Goal: Find specific page/section: Find specific page/section

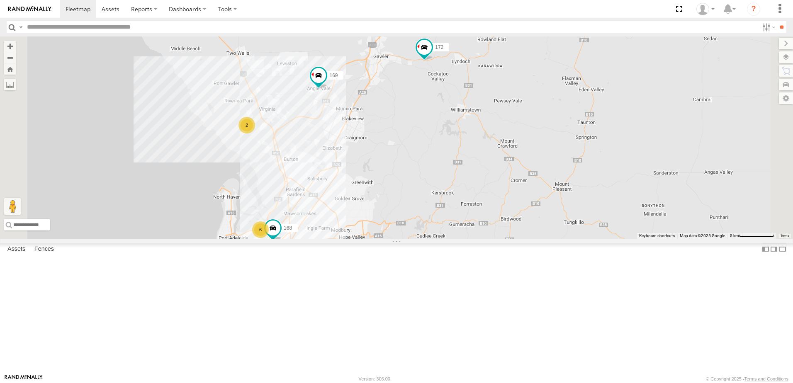
drag, startPoint x: 550, startPoint y: 139, endPoint x: 521, endPoint y: 284, distance: 148.5
click at [521, 239] on div "178 169 153 172 166 6 2 168 2 176 165" at bounding box center [396, 138] width 793 height 202
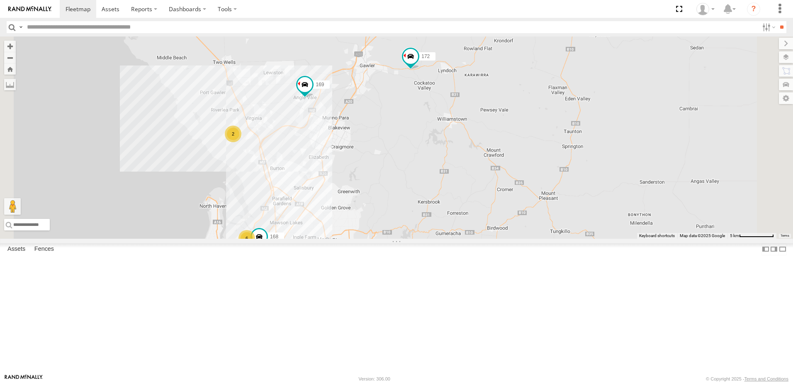
drag, startPoint x: 477, startPoint y: 259, endPoint x: 514, endPoint y: 158, distance: 107.6
click at [514, 159] on div "178 169 153 172 166 168 176 165 6 2" at bounding box center [396, 138] width 793 height 202
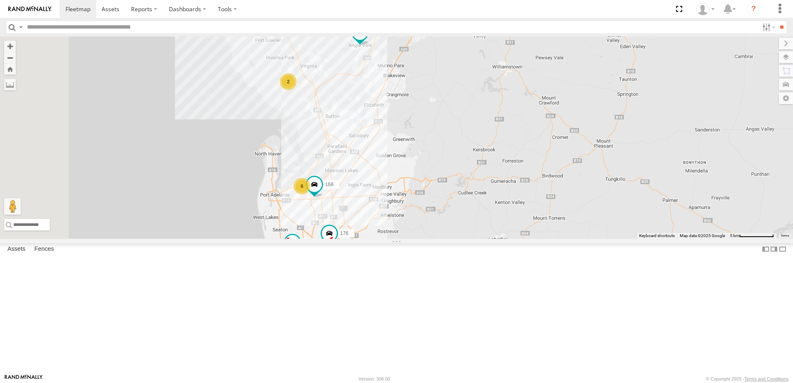
drag, startPoint x: 513, startPoint y: 167, endPoint x: 505, endPoint y: 233, distance: 66.1
click at [505, 233] on div "178 169 153 172 166 168 176 165 6 2" at bounding box center [396, 138] width 793 height 202
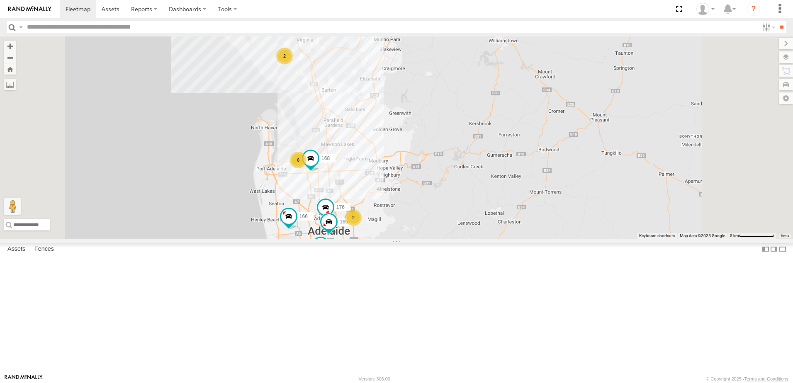
drag, startPoint x: 496, startPoint y: 186, endPoint x: 503, endPoint y: 116, distance: 70.4
click at [503, 116] on div "178 169 153 172 166 168 176 165 6 2 2" at bounding box center [396, 138] width 793 height 202
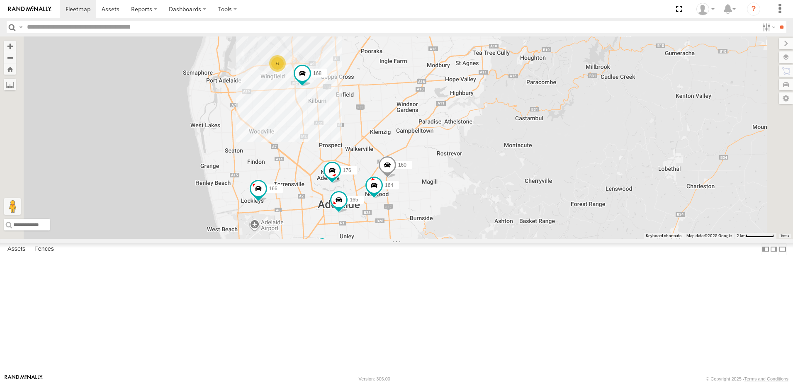
click at [397, 178] on span at bounding box center [387, 167] width 18 height 22
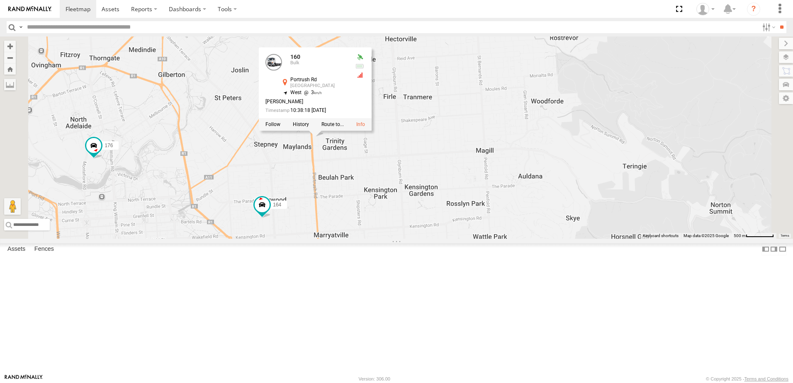
click at [437, 239] on div "178 169 153 172 166 168 176 165 160 164 160 [GEOGRAPHIC_DATA] -34.91072 , 138.6…" at bounding box center [396, 138] width 793 height 202
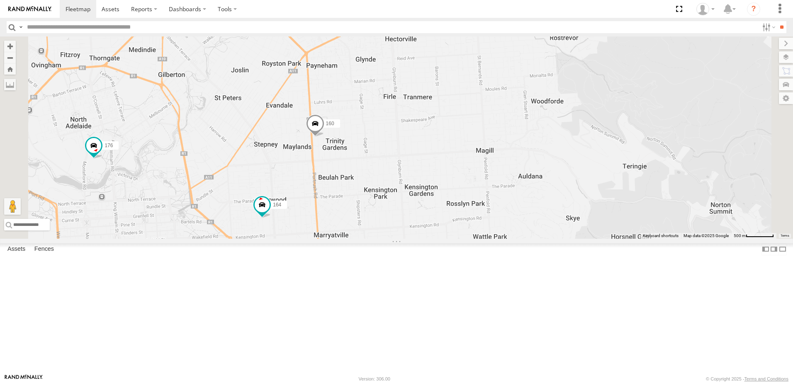
drag, startPoint x: 423, startPoint y: 240, endPoint x: 518, endPoint y: 204, distance: 101.6
click at [516, 204] on div "178 169 153 172 166 168 176 165 160 164" at bounding box center [396, 138] width 793 height 202
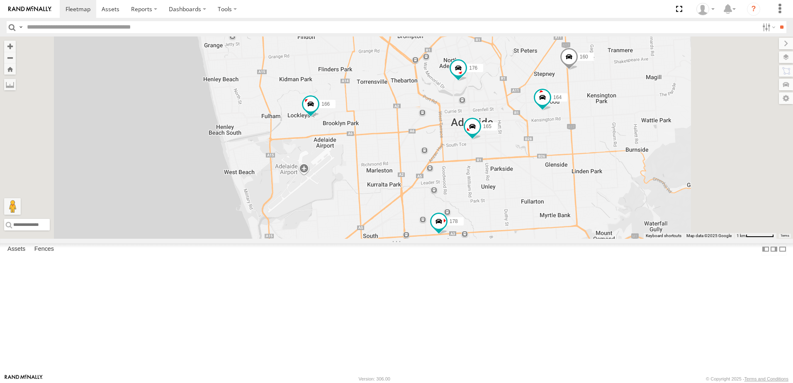
drag, startPoint x: 545, startPoint y: 221, endPoint x: 528, endPoint y: 192, distance: 33.3
click at [528, 192] on div "178 169 153 172 166 168 176 165 160 164" at bounding box center [396, 138] width 793 height 202
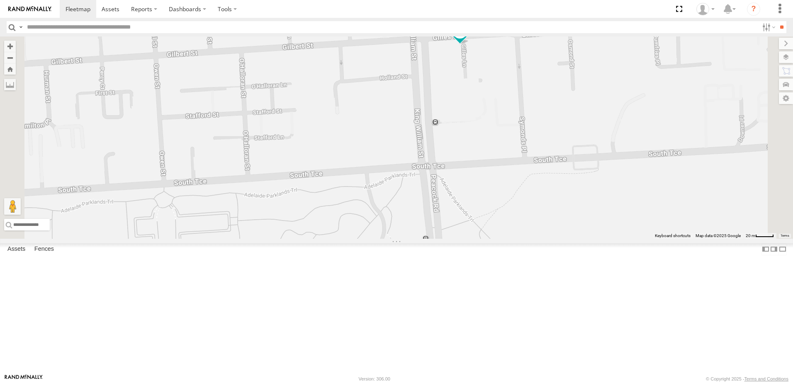
click at [467, 39] on span at bounding box center [460, 31] width 15 height 15
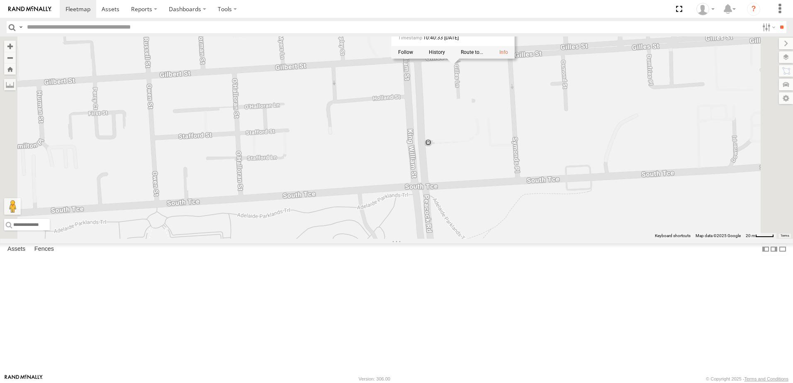
drag, startPoint x: 565, startPoint y: 157, endPoint x: 548, endPoint y: 190, distance: 37.1
click at [548, 190] on div "178 169 153 172 166 168 176 165 160 164 165 JCS [PERSON_NAME] Adelaide -34.9343…" at bounding box center [396, 138] width 793 height 202
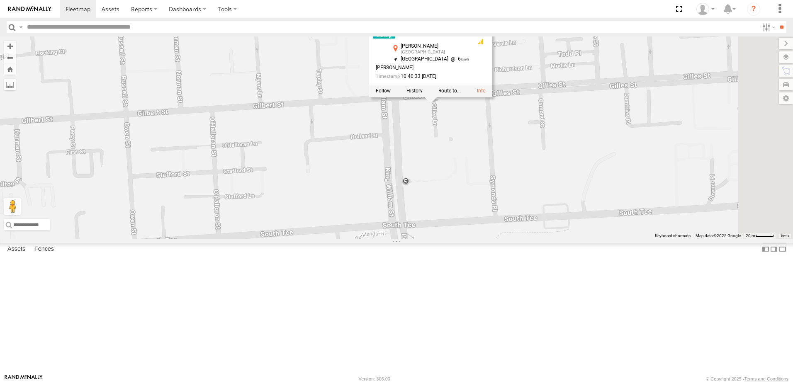
click at [543, 226] on div "178 169 153 172 166 168 176 165 160 164 165 JCS [PERSON_NAME] Adelaide -34.9343…" at bounding box center [396, 138] width 793 height 202
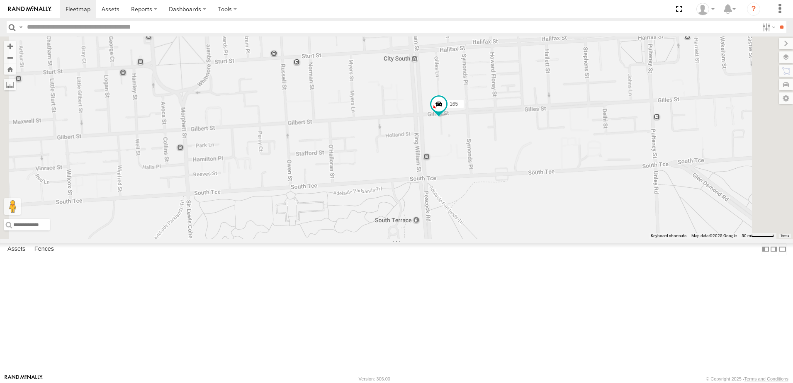
drag, startPoint x: 552, startPoint y: 247, endPoint x: 565, endPoint y: 150, distance: 97.9
click at [561, 156] on div "178 169 153 172 166 168 176 165 160 164" at bounding box center [396, 138] width 793 height 202
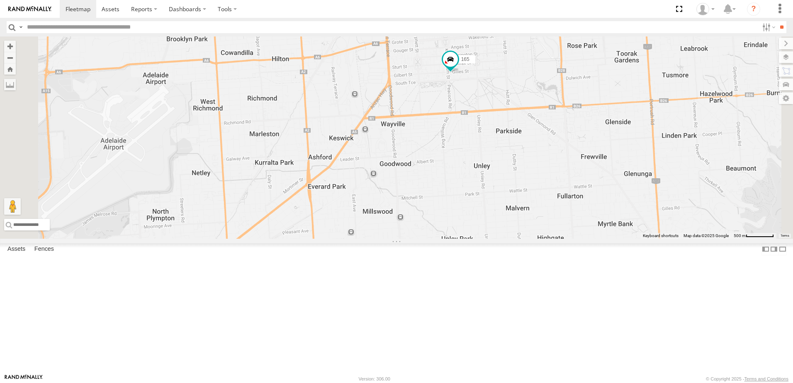
drag, startPoint x: 545, startPoint y: 211, endPoint x: 541, endPoint y: 174, distance: 37.1
click at [541, 174] on div "178 169 153 172 166 168 176 165 160 164" at bounding box center [396, 138] width 793 height 202
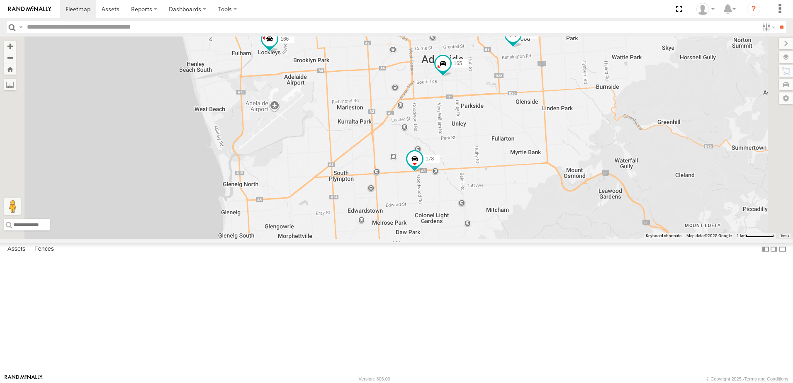
drag, startPoint x: 510, startPoint y: 136, endPoint x: 510, endPoint y: 196, distance: 60.1
click at [510, 196] on div "178 169 153 172 166 168 176 165 160 164" at bounding box center [396, 138] width 793 height 202
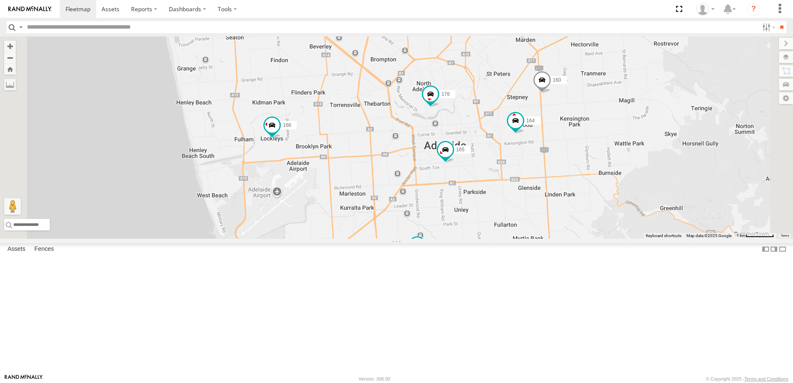
drag, startPoint x: 479, startPoint y: 163, endPoint x: 469, endPoint y: 193, distance: 31.9
click at [469, 193] on div "178 169 153 172 166 168 176 165 160 164" at bounding box center [396, 138] width 793 height 202
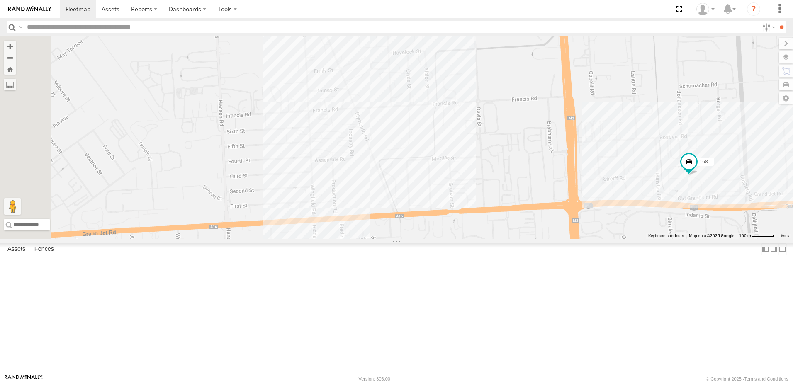
click at [463, 165] on div "178 169 153 172 166 168 176 165 160 164 167" at bounding box center [396, 138] width 793 height 202
click at [448, 239] on div "178 169 153 172 166 168 176 165 160 164 167 Bandag Adelaide Independent Bandag …" at bounding box center [396, 138] width 793 height 202
click at [412, 180] on div "178 169 153 172 166 168 176 165 160 164 167 DieselWorx [STREET_ADDRESS][PERSON_…" at bounding box center [396, 138] width 793 height 202
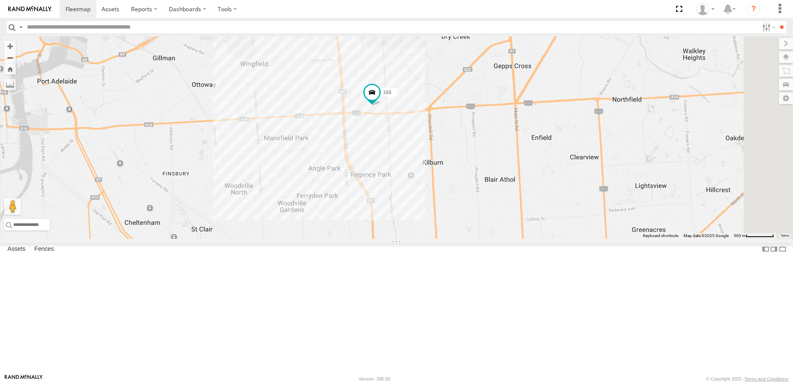
click at [471, 177] on div "178 169 153 172 166 168 176 165 160 164 5 167" at bounding box center [396, 138] width 793 height 202
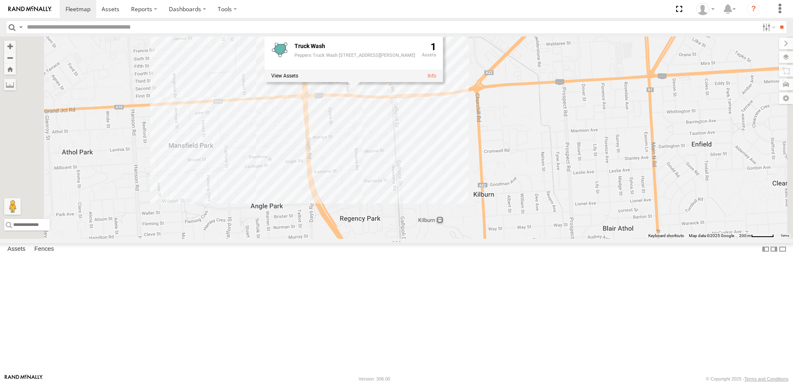
click at [487, 201] on div "178 169 153 172 166 168 176 165 160 164 167 Truck Wash Peppers Truck Wash [STRE…" at bounding box center [396, 138] width 793 height 202
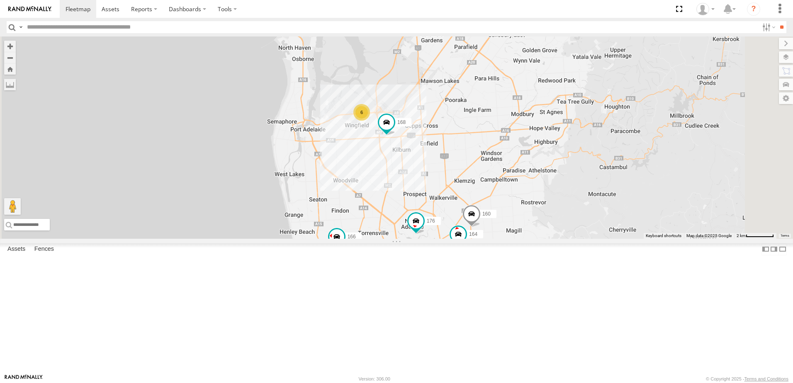
drag, startPoint x: 558, startPoint y: 180, endPoint x: 552, endPoint y: 187, distance: 9.4
click at [555, 188] on div "178 169 153 172 166 168 176 165 160 164 6" at bounding box center [396, 138] width 793 height 202
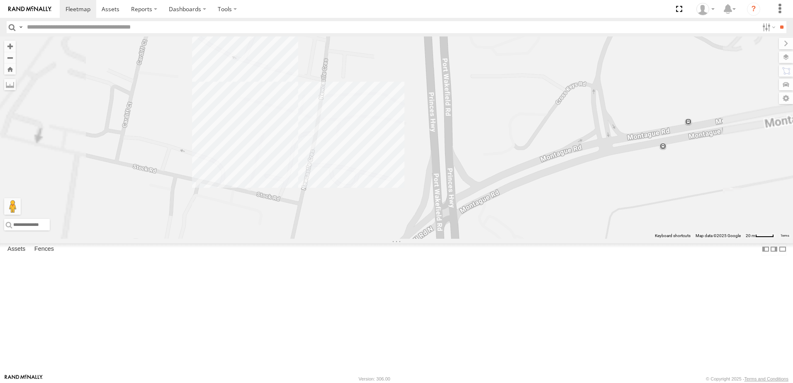
click at [389, 174] on div "178 169 153 172 166 168 176 165 160 164" at bounding box center [396, 138] width 793 height 202
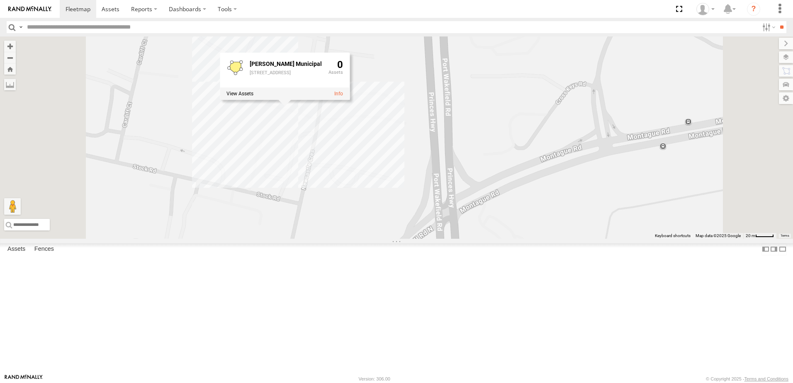
click at [501, 199] on div "178 169 153 172 166 168 176 165 160 164 [PERSON_NAME] Municipal [STREET_ADDRESS…" at bounding box center [396, 138] width 793 height 202
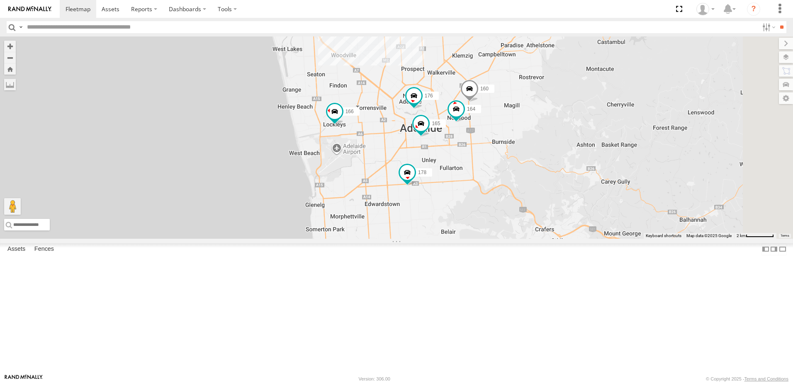
drag, startPoint x: 480, startPoint y: 272, endPoint x: 497, endPoint y: 176, distance: 97.6
click at [497, 174] on div "178 169 153 172 166 168 176 165 160 164 6" at bounding box center [396, 138] width 793 height 202
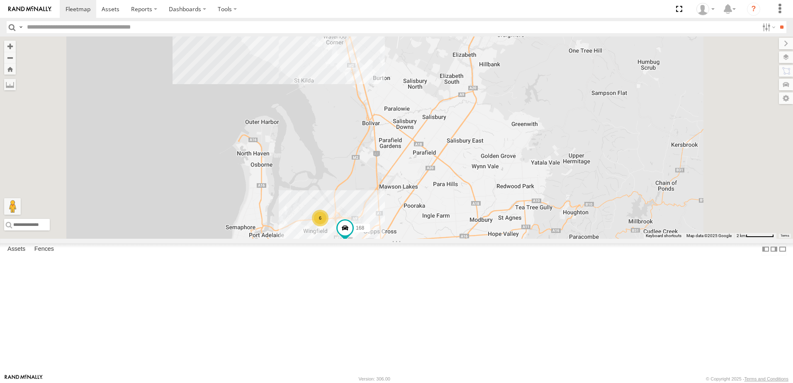
drag, startPoint x: 507, startPoint y: 131, endPoint x: 493, endPoint y: 280, distance: 148.7
click at [494, 239] on div "178 169 153 172 166 168 176 165 6 160 164" at bounding box center [396, 138] width 793 height 202
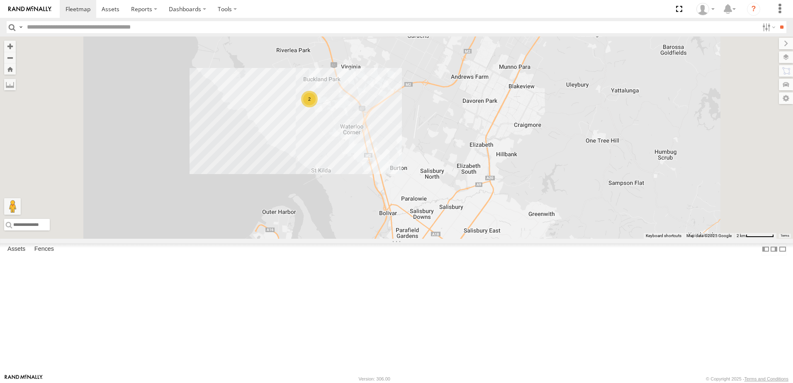
drag, startPoint x: 520, startPoint y: 201, endPoint x: 538, endPoint y: 280, distance: 81.3
click at [538, 239] on div "178 169 153 172 166 168 176 165 6 160 164 2" at bounding box center [396, 138] width 793 height 202
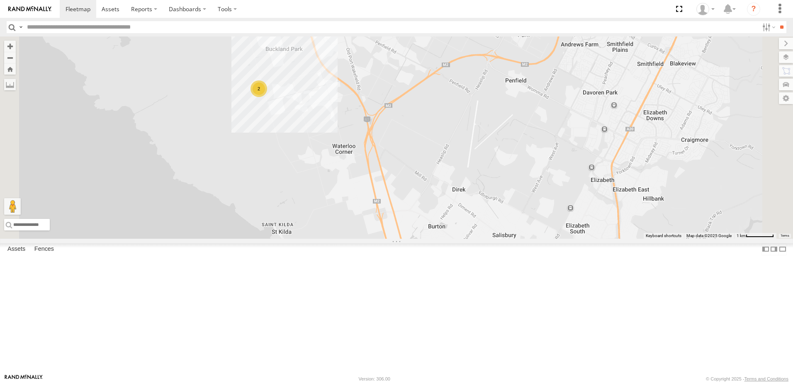
click at [349, 163] on div "178 169 153 172 166 168 176 165 160 164 2" at bounding box center [396, 138] width 793 height 202
click at [414, 189] on div "178 169 153 172 166 168 176 165 160 164 2 [GEOGRAPHIC_DATA] 2" at bounding box center [396, 138] width 793 height 202
click at [397, 146] on div "178 169 153 172 166 168 176 165 160 164 2" at bounding box center [396, 138] width 793 height 202
click at [407, 179] on div "178 169 153 172 166 168 176 165 160 164 2 [PERSON_NAME] 0" at bounding box center [396, 138] width 793 height 202
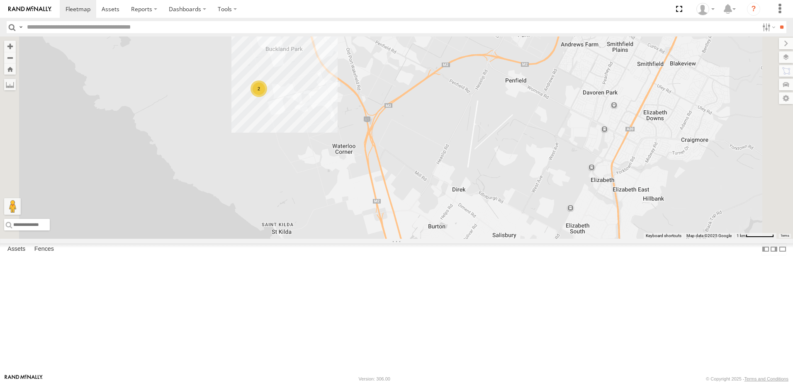
click at [0, 0] on span at bounding box center [0, 0] width 0 height 0
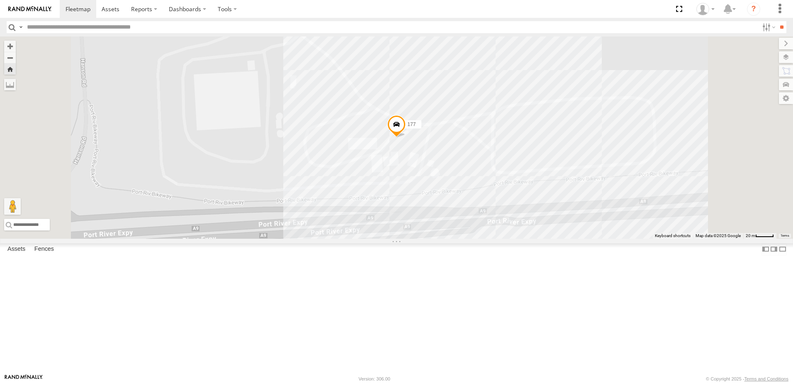
click at [406, 138] on span at bounding box center [396, 127] width 18 height 22
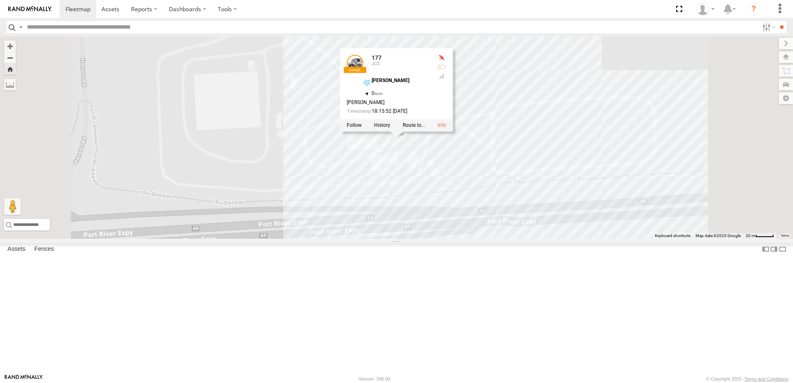
click at [0, 0] on span at bounding box center [0, 0] width 0 height 0
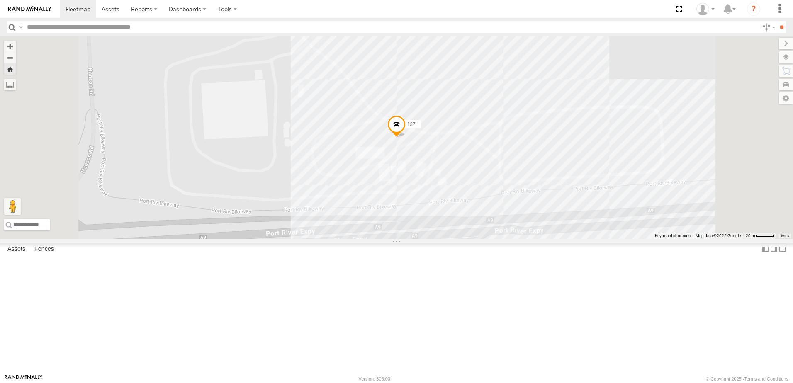
click at [406, 138] on span at bounding box center [396, 126] width 18 height 22
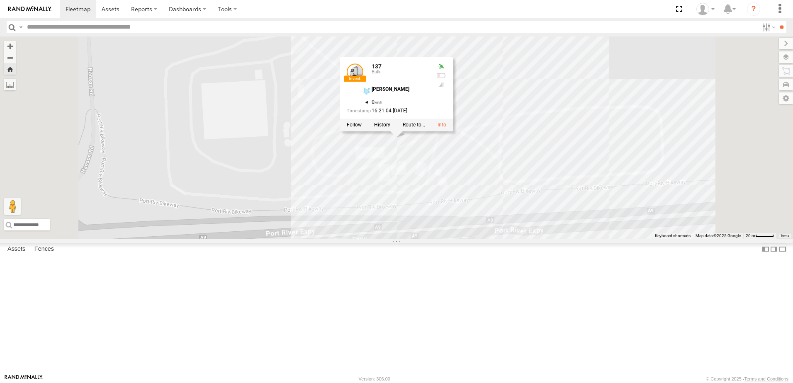
scroll to position [0, 0]
